Goal: Information Seeking & Learning: Learn about a topic

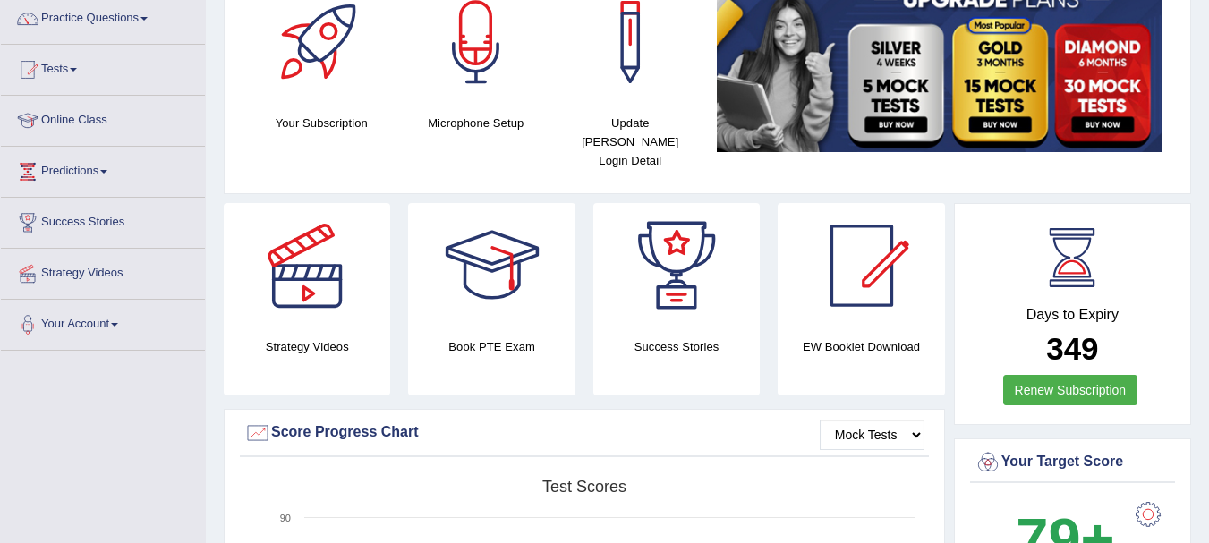
scroll to position [143, 0]
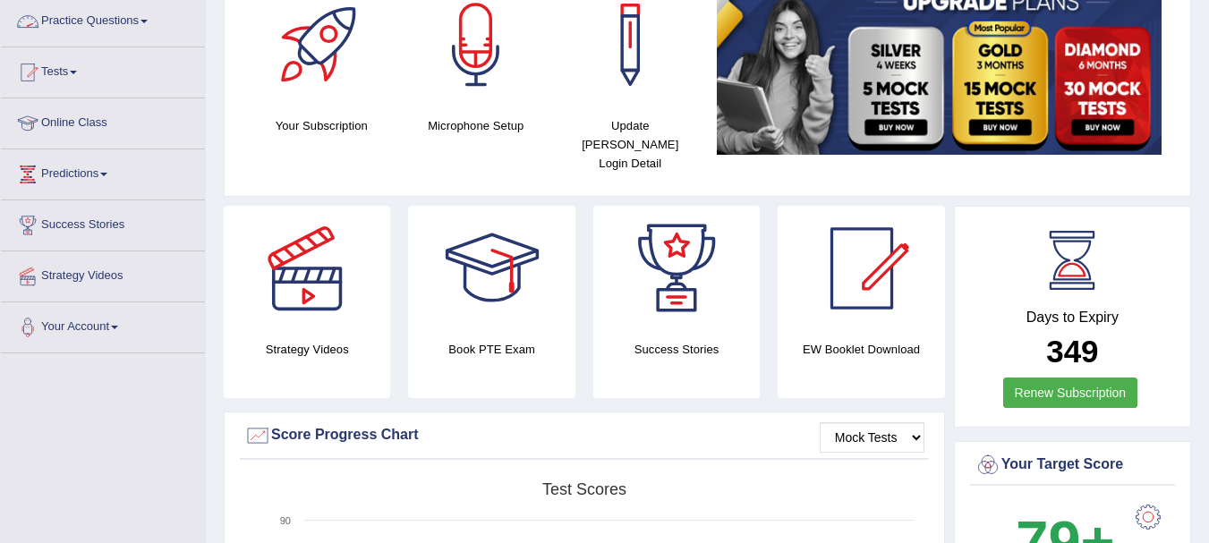
click at [81, 19] on link "Practice Questions" at bounding box center [103, 18] width 204 height 45
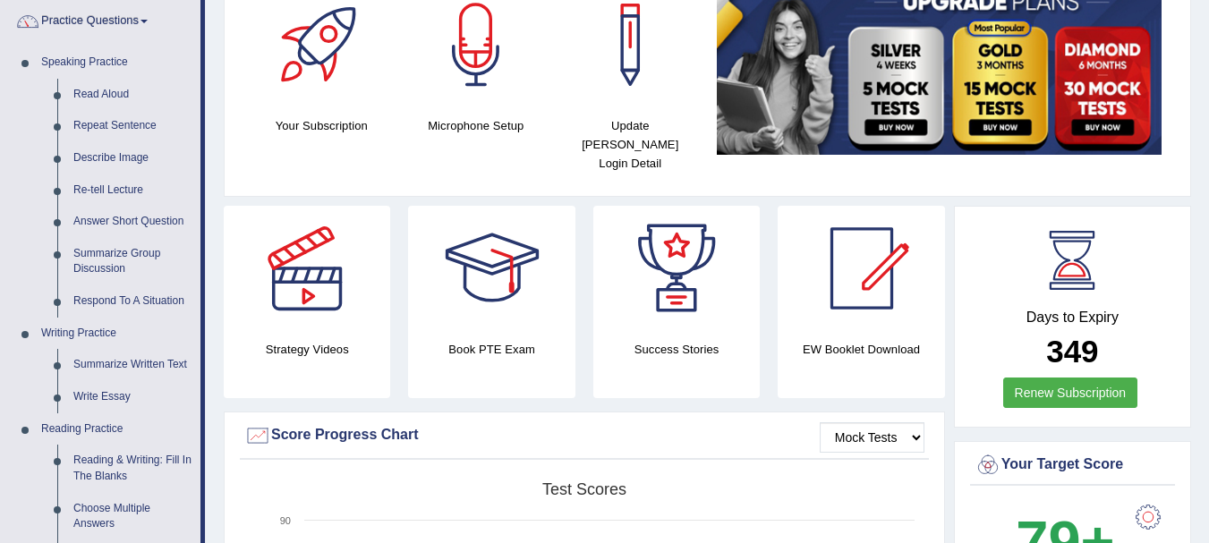
click at [241, 125] on div "Your Subscription Microphone Setup Update Pearson Login Detail" at bounding box center [707, 84] width 935 height 205
click at [248, 251] on div at bounding box center [306, 268] width 125 height 125
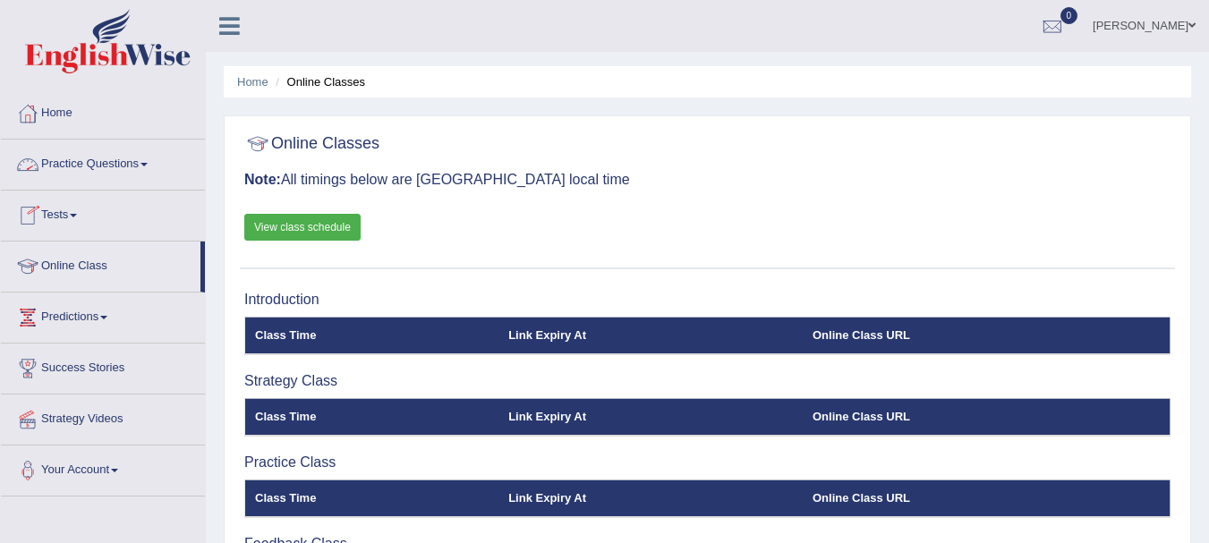
click at [100, 159] on link "Practice Questions" at bounding box center [103, 162] width 204 height 45
click at [47, 164] on link "Practice Questions" at bounding box center [103, 162] width 204 height 45
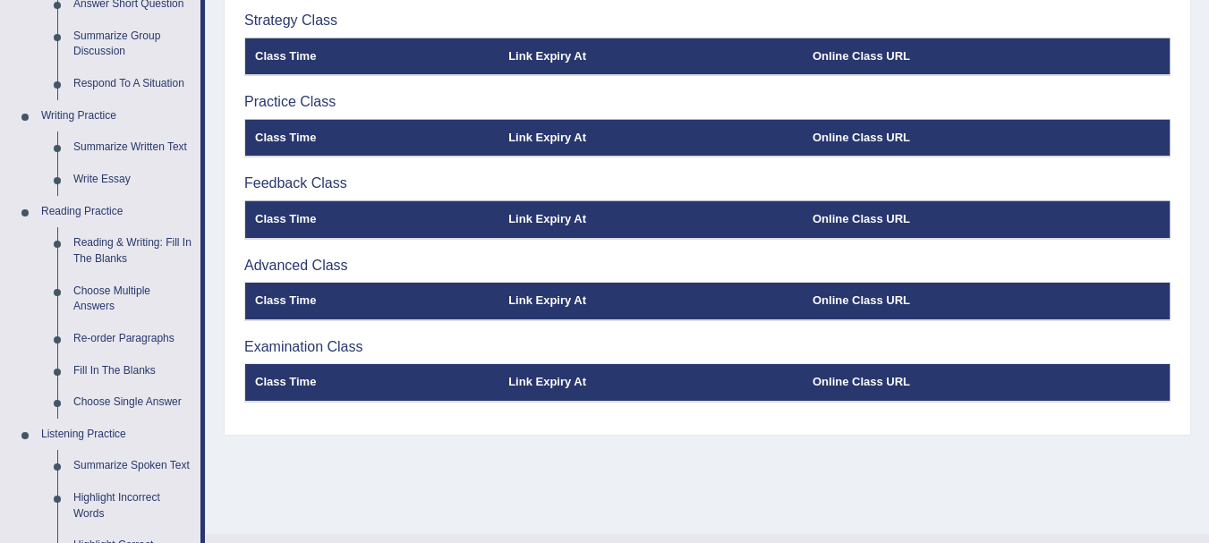
scroll to position [376, 0]
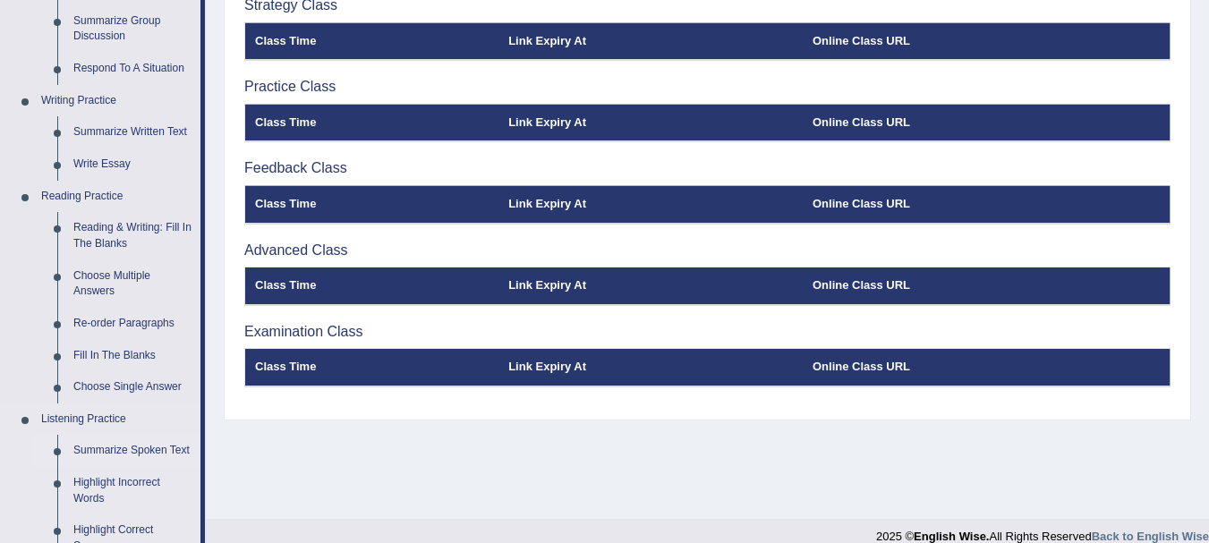
click at [171, 451] on link "Summarize Spoken Text" at bounding box center [132, 451] width 135 height 32
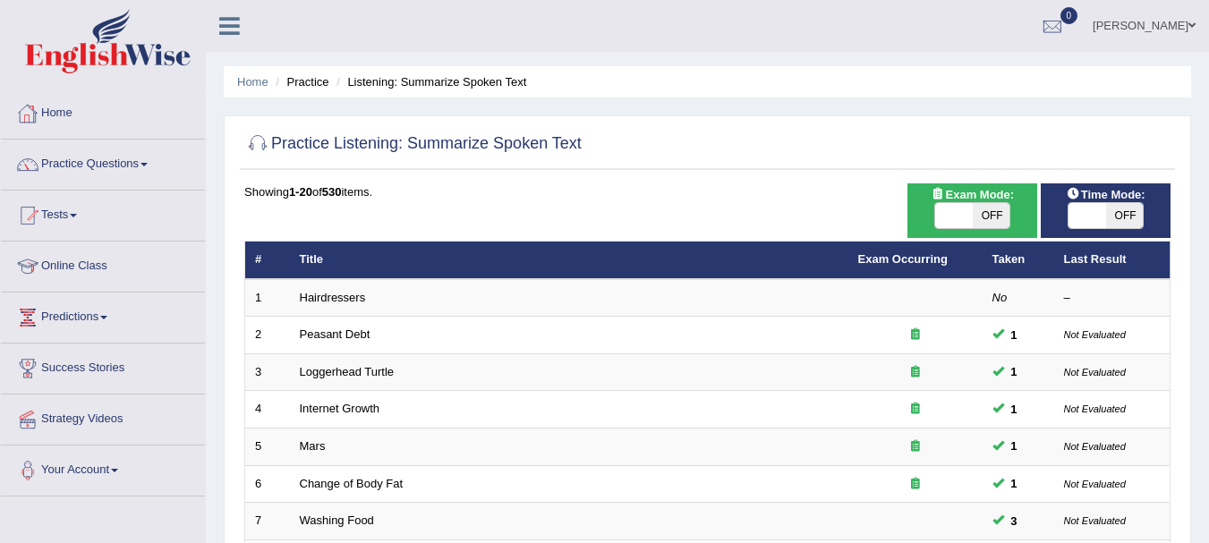
click at [56, 109] on link "Home" at bounding box center [103, 111] width 204 height 45
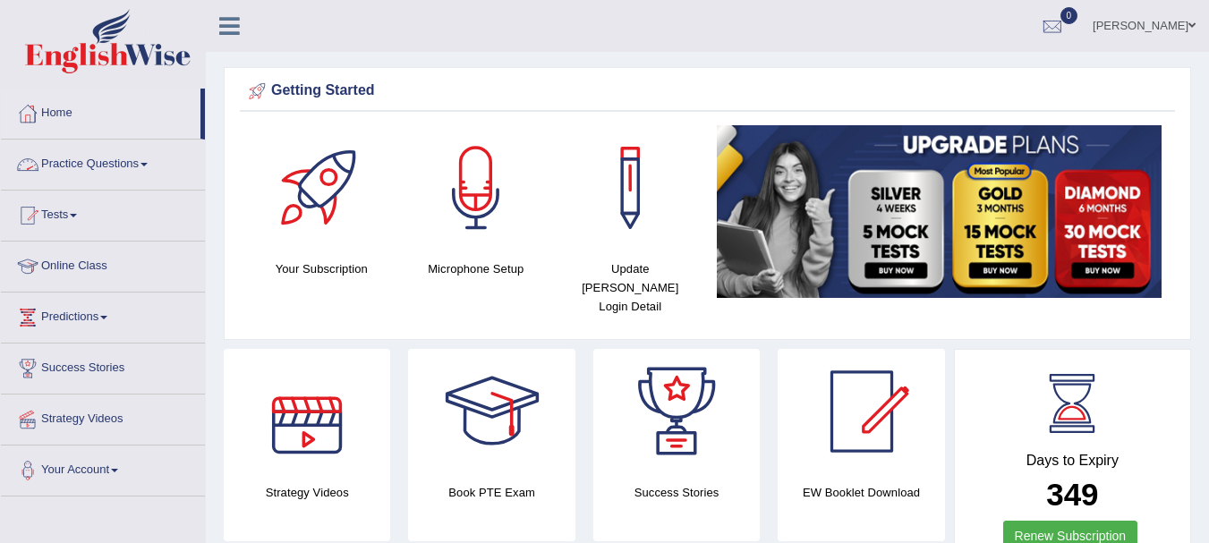
click at [100, 156] on link "Practice Questions" at bounding box center [103, 162] width 204 height 45
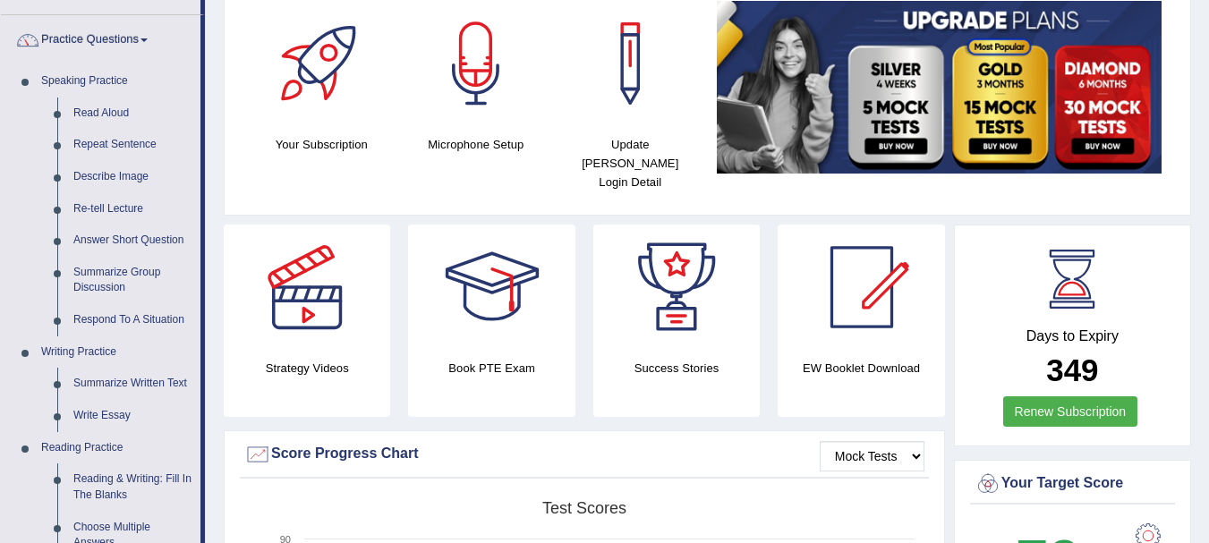
scroll to position [138, 0]
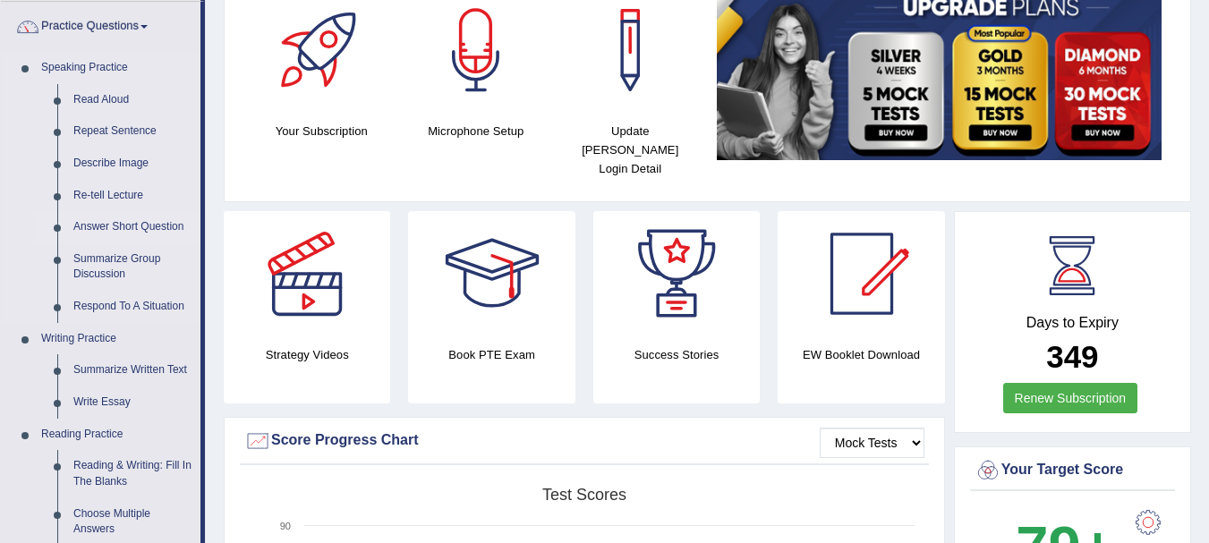
click at [130, 223] on link "Answer Short Question" at bounding box center [132, 227] width 135 height 32
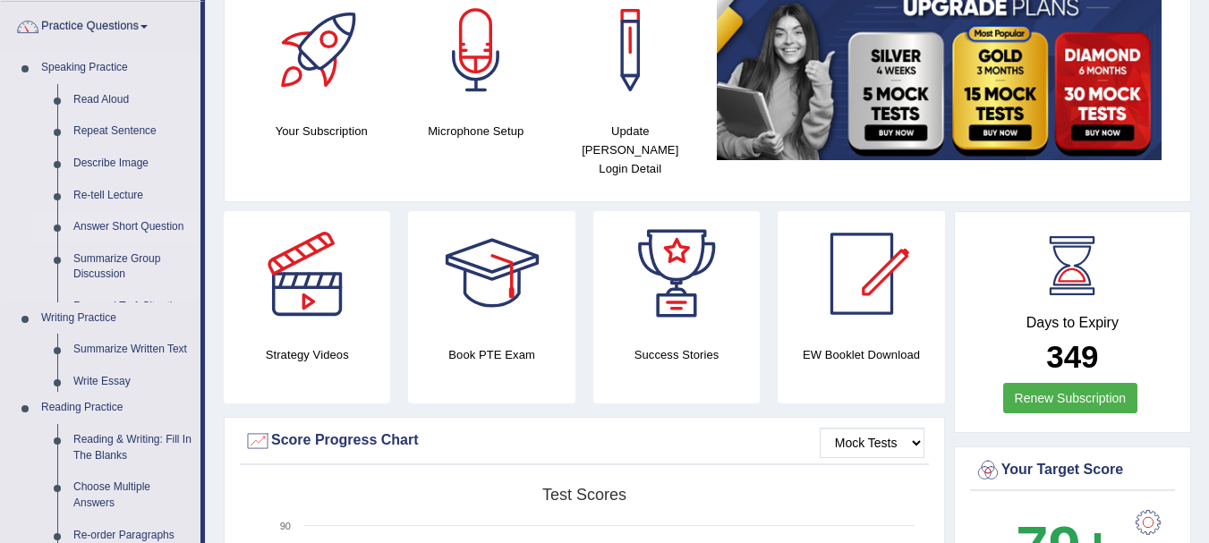
click at [130, 223] on link "Answer Short Question" at bounding box center [132, 227] width 135 height 32
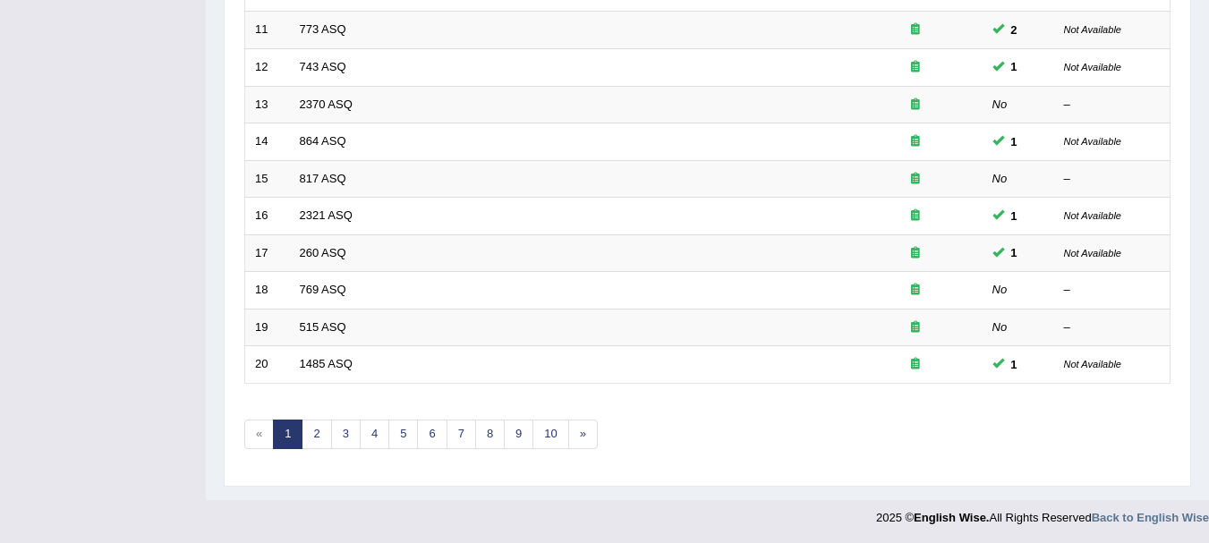
scroll to position [642, 0]
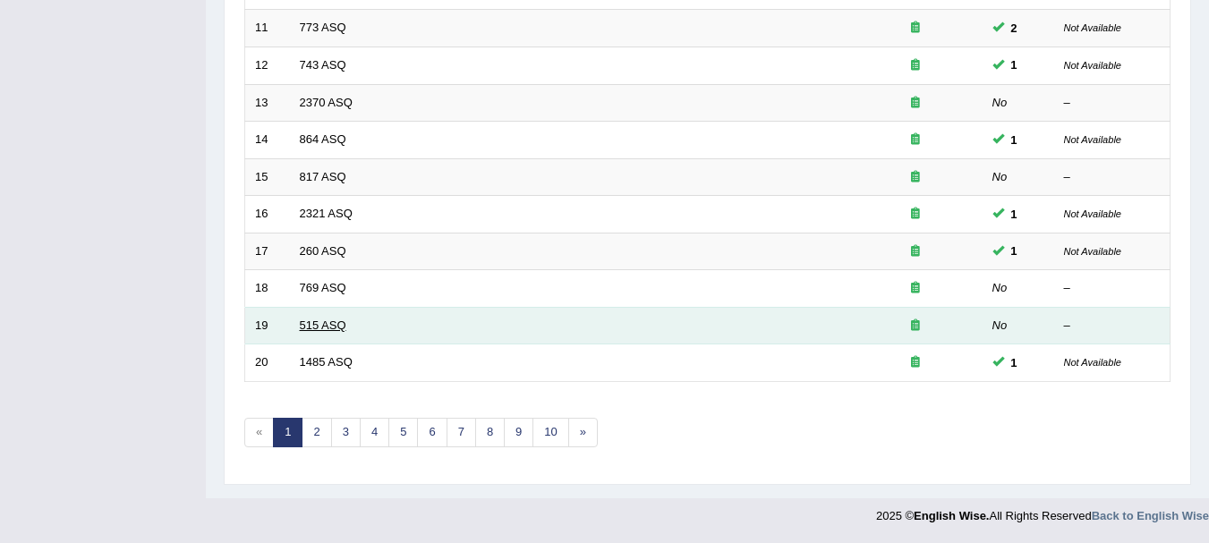
click at [327, 320] on link "515 ASQ" at bounding box center [323, 325] width 47 height 13
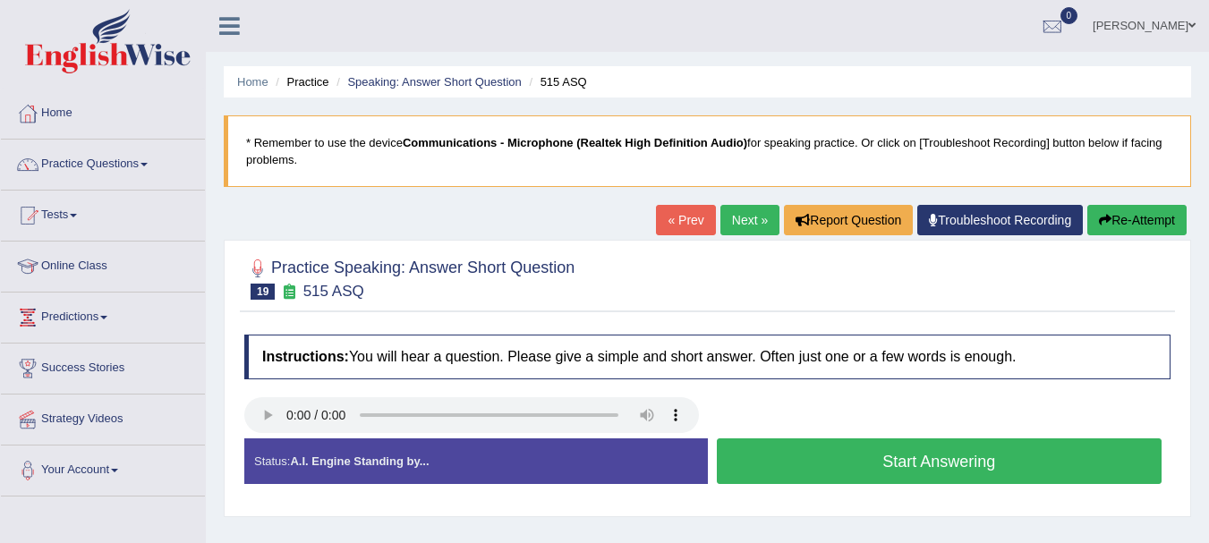
click at [847, 415] on div at bounding box center [707, 417] width 944 height 40
click at [85, 165] on link "Practice Questions" at bounding box center [103, 162] width 204 height 45
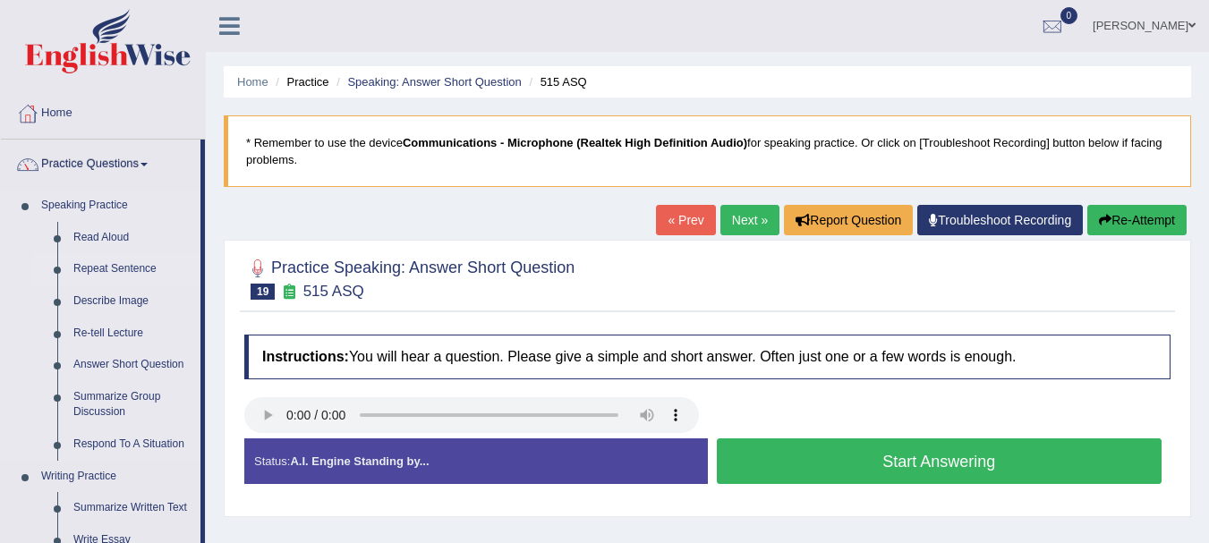
click at [98, 262] on link "Repeat Sentence" at bounding box center [132, 269] width 135 height 32
